Goal: Information Seeking & Learning: Learn about a topic

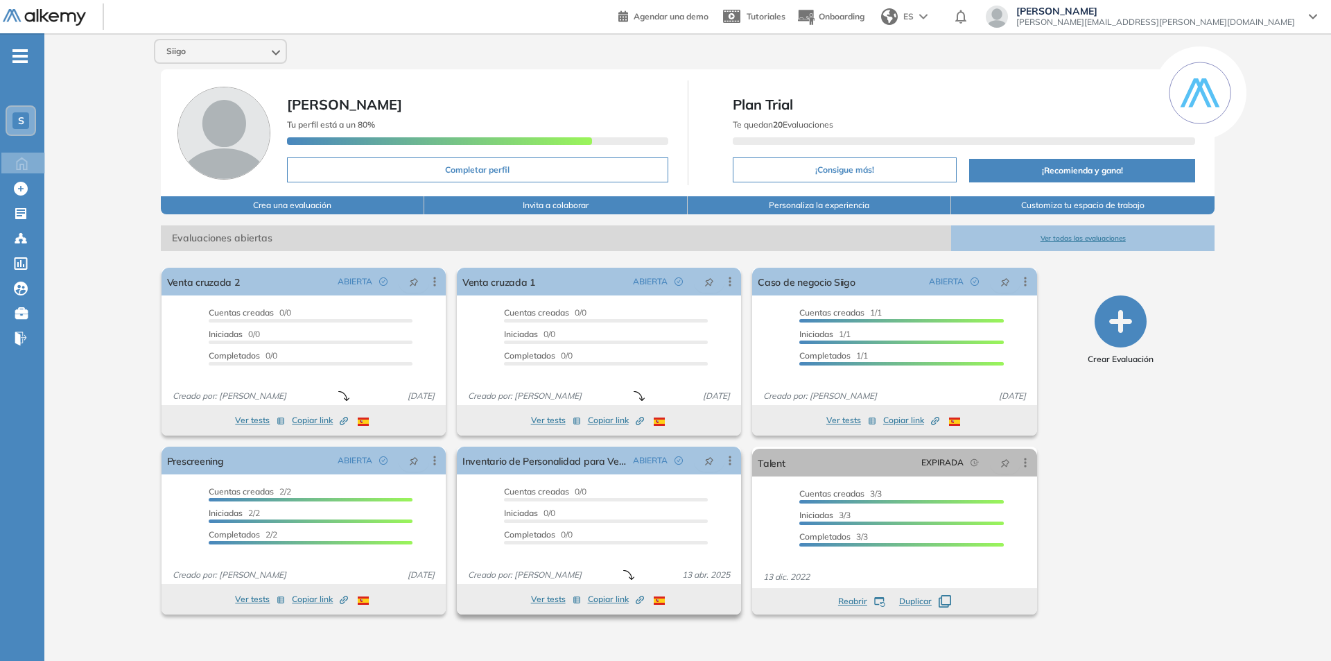
click at [551, 604] on button "Ver tests" at bounding box center [556, 599] width 50 height 17
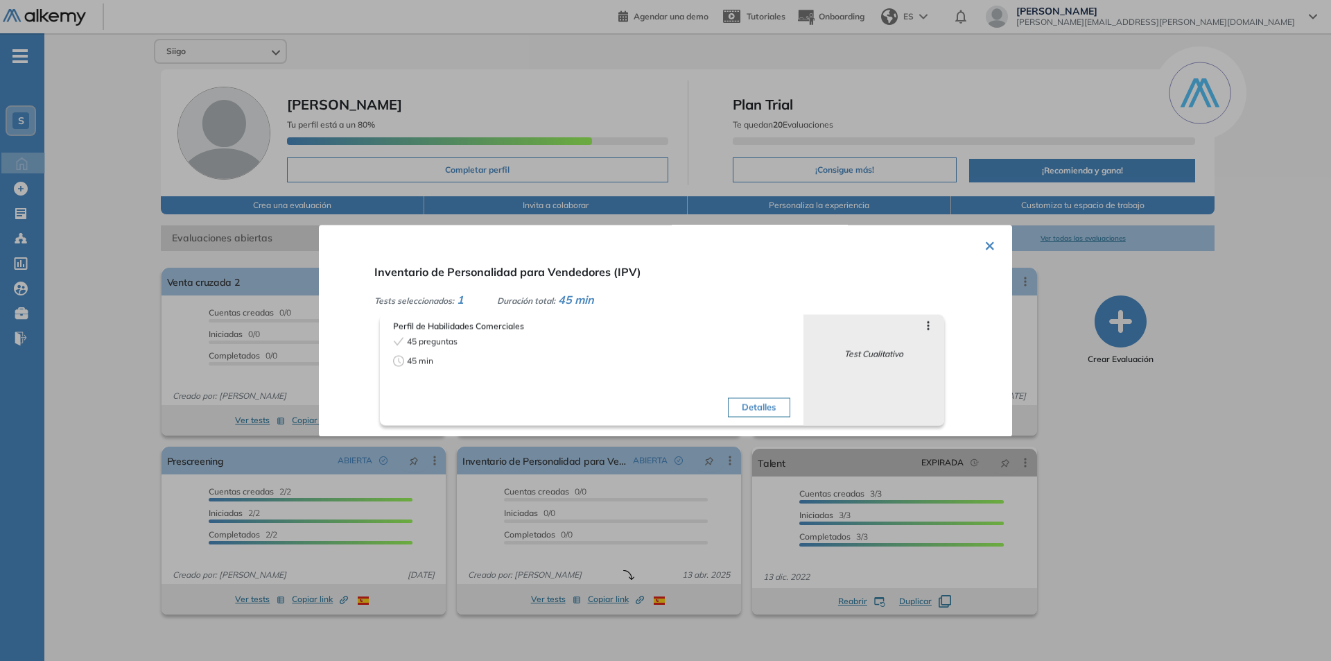
click at [753, 404] on button "Detalles" at bounding box center [759, 406] width 62 height 19
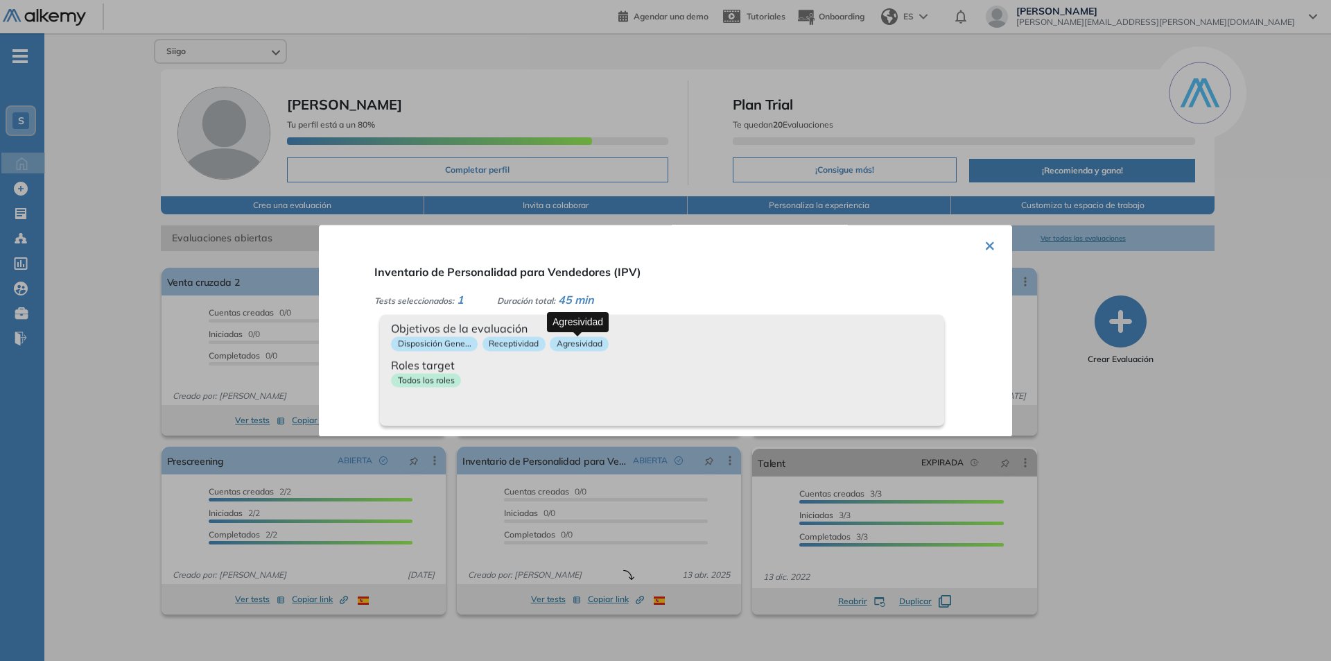
click at [565, 342] on p "Agresividad" at bounding box center [579, 343] width 59 height 15
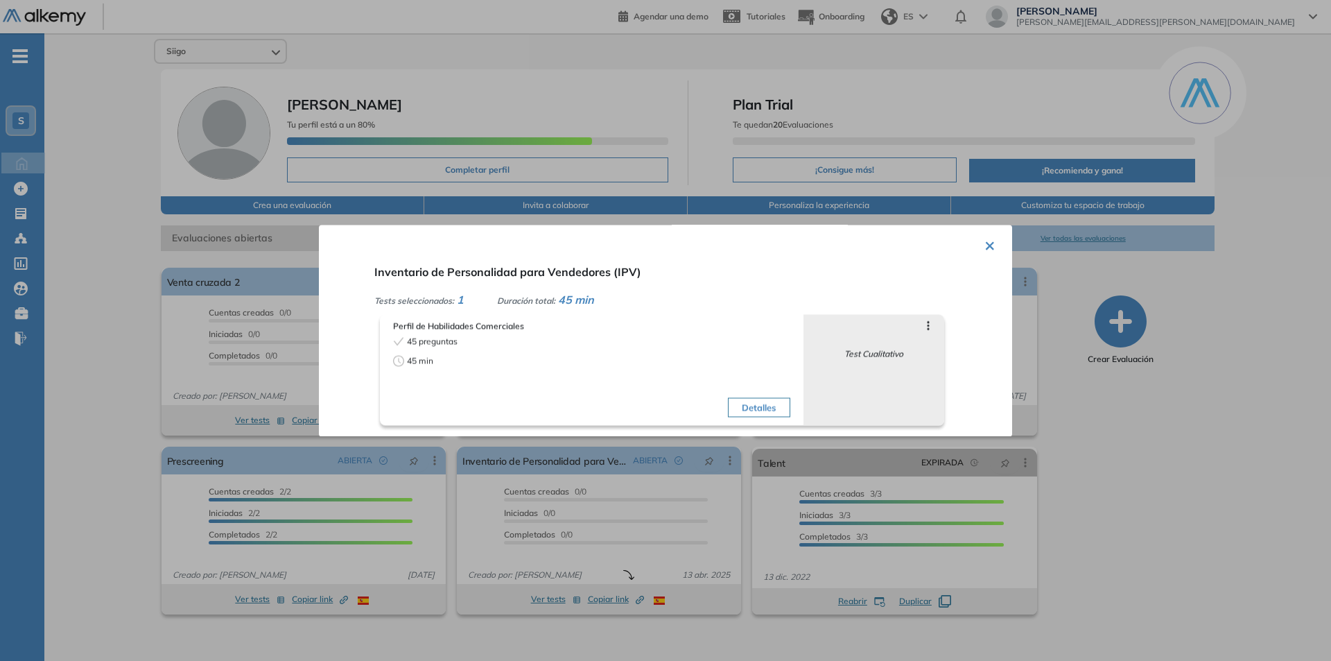
click at [923, 327] on icon at bounding box center [928, 325] width 11 height 11
click at [987, 249] on button "×" at bounding box center [989, 243] width 11 height 27
